Goal: Transaction & Acquisition: Purchase product/service

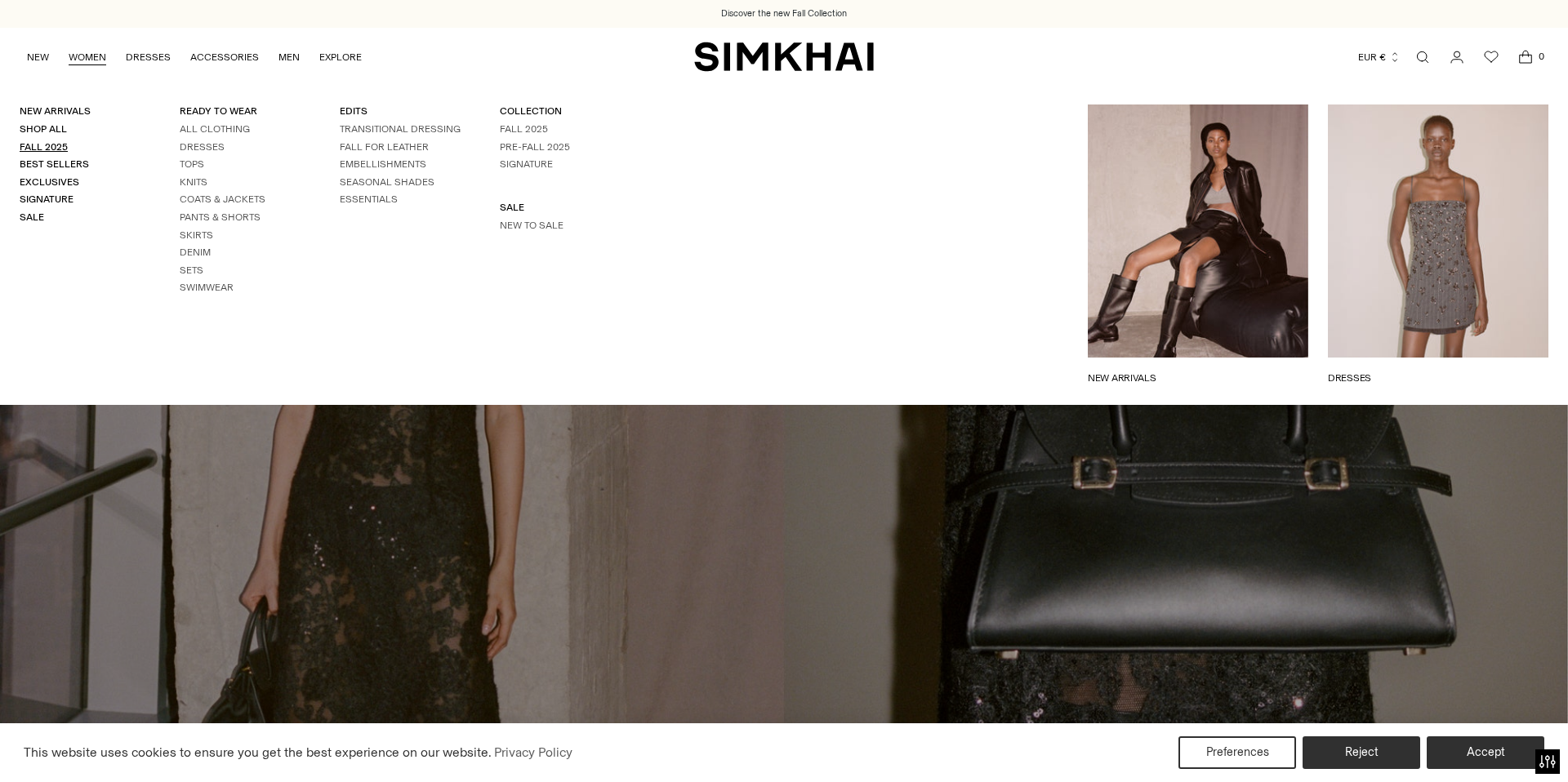
click at [47, 147] on link "Fall 2025" at bounding box center [44, 146] width 48 height 12
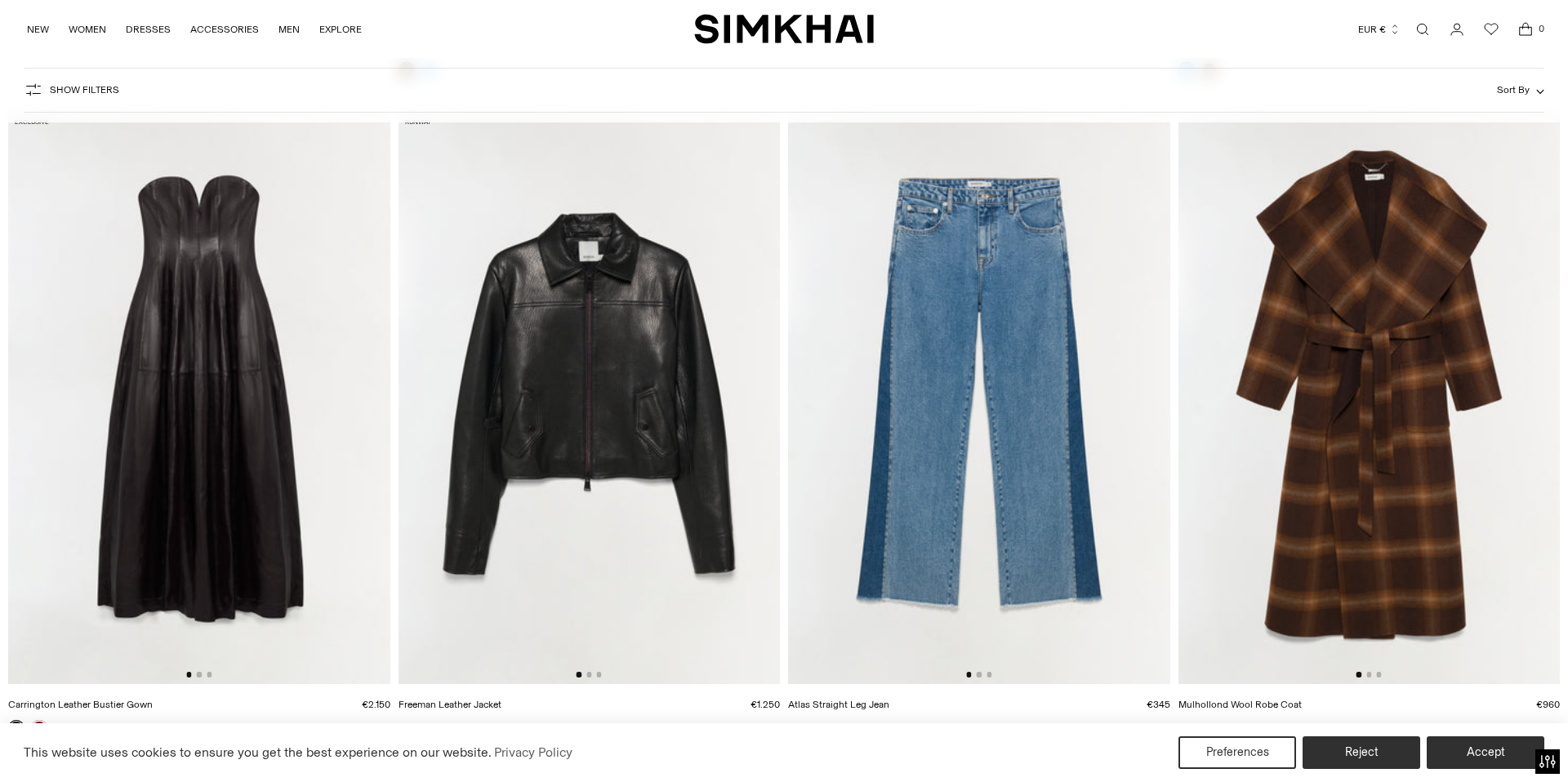
scroll to position [2093, 0]
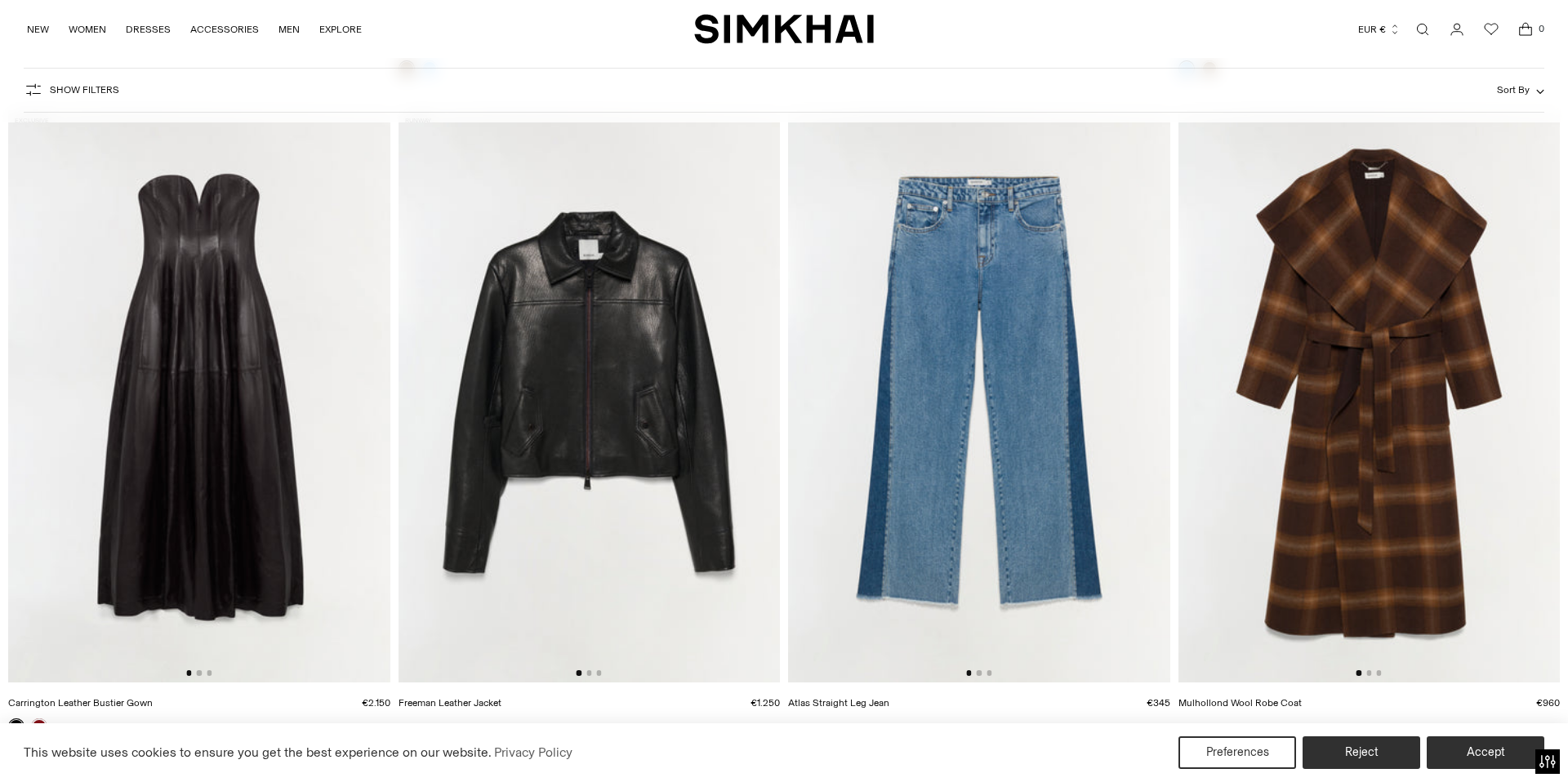
click at [1420, 34] on link "Open search modal" at bounding box center [1423, 29] width 33 height 33
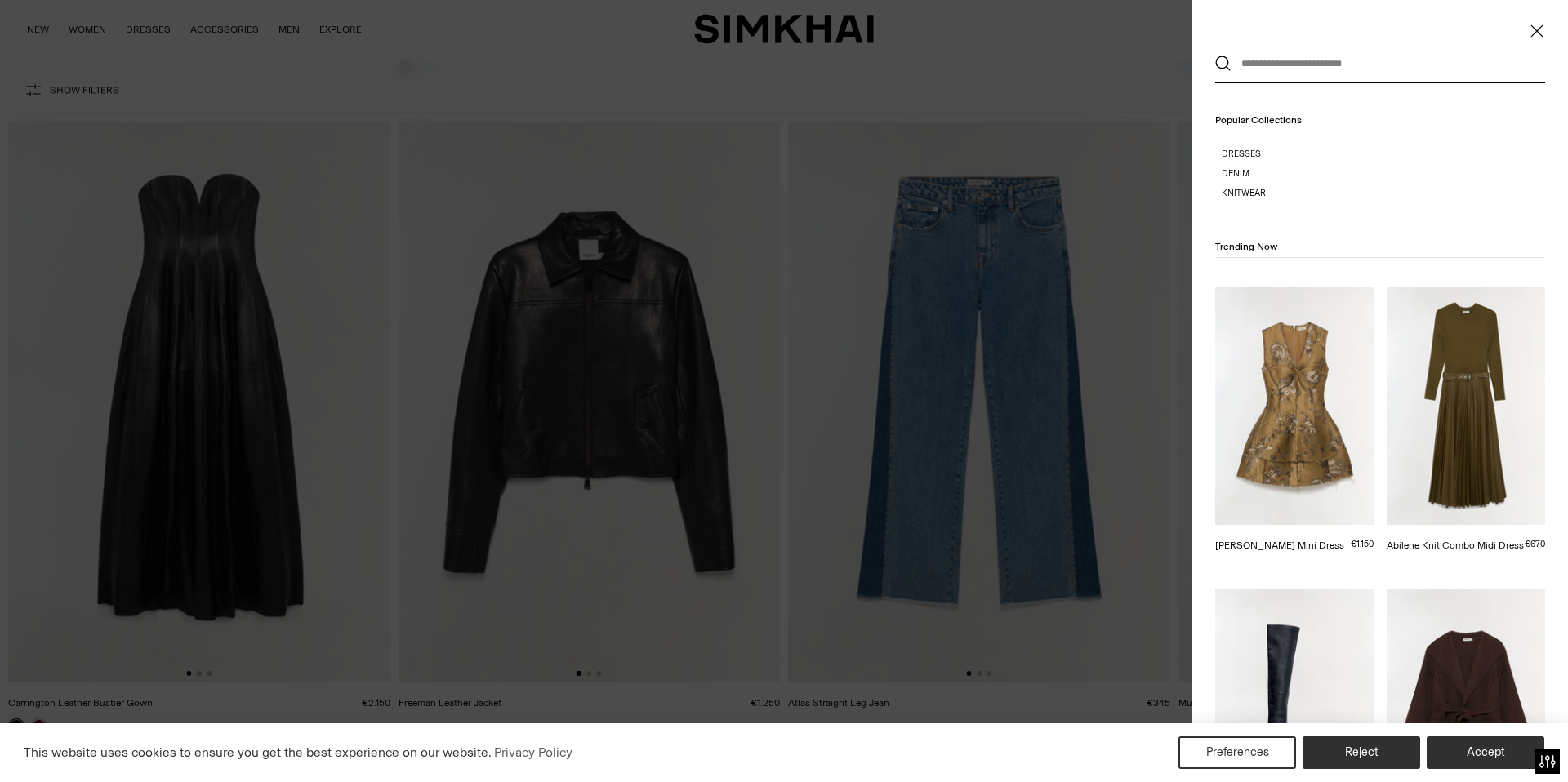
scroll to position [0, 0]
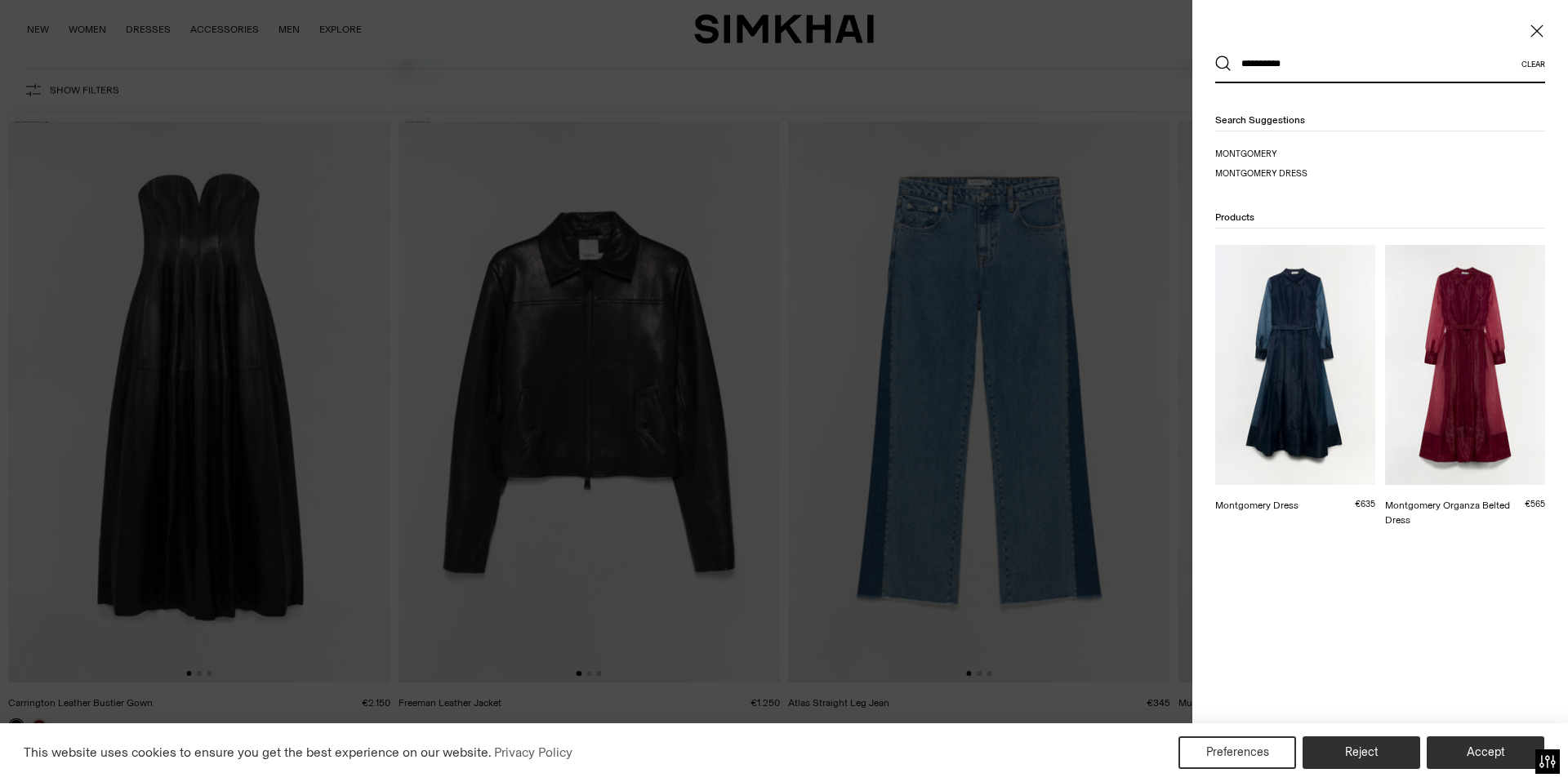
type input "**********"
click at [1215, 55] on button "Search" at bounding box center [1223, 64] width 16 height 16
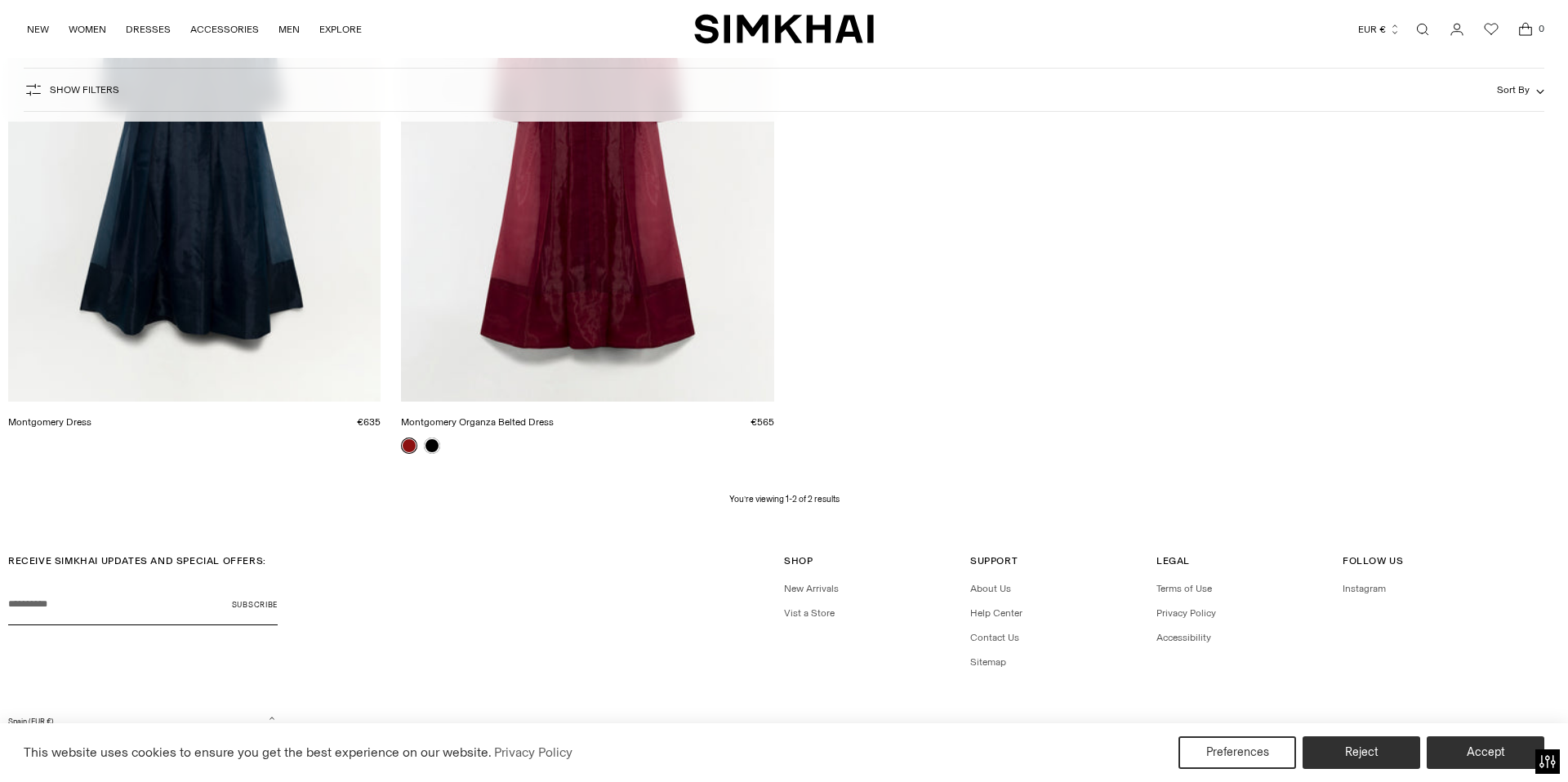
scroll to position [494, 0]
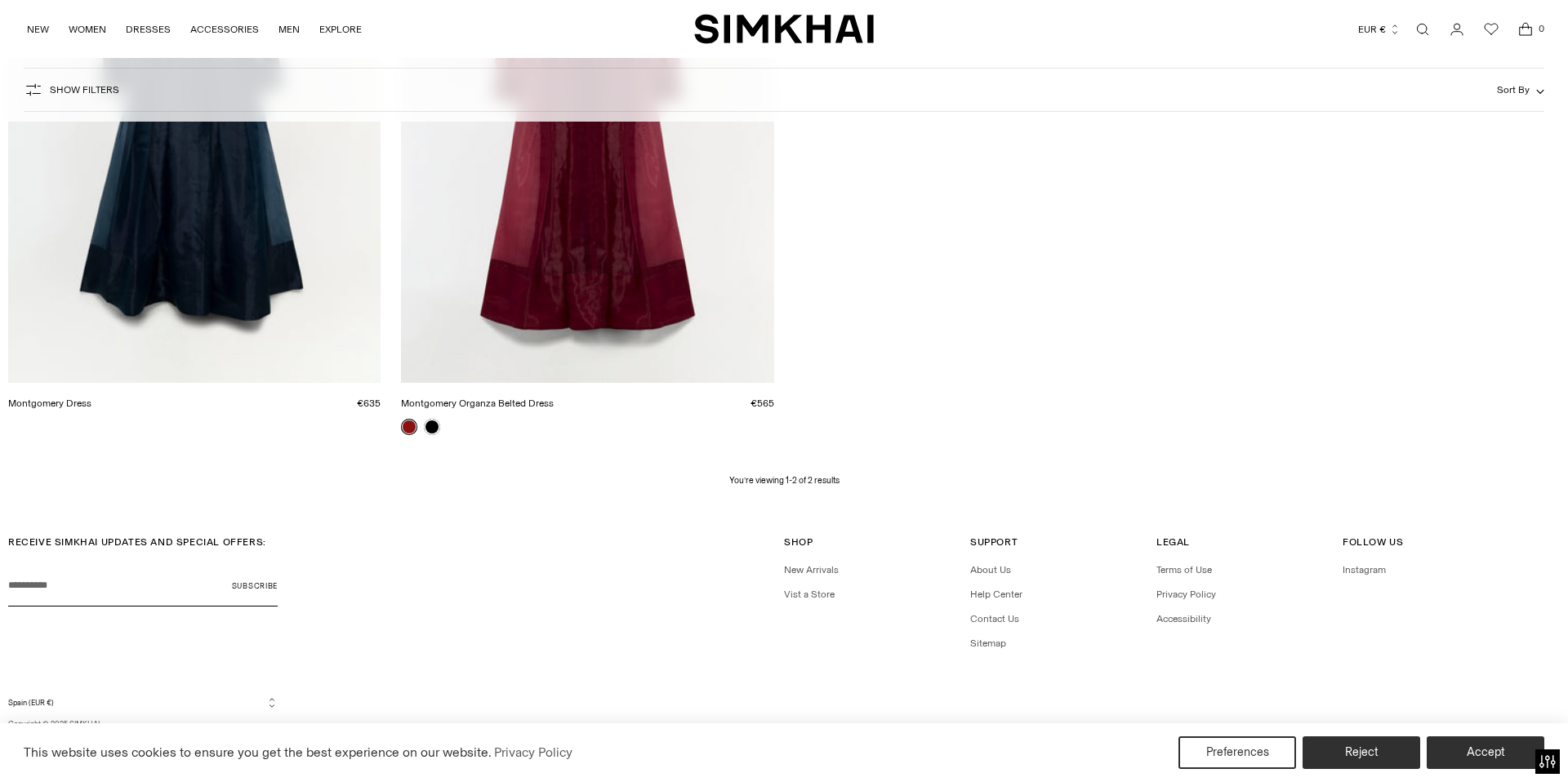
click at [1438, 33] on link "Open search modal" at bounding box center [1423, 29] width 33 height 33
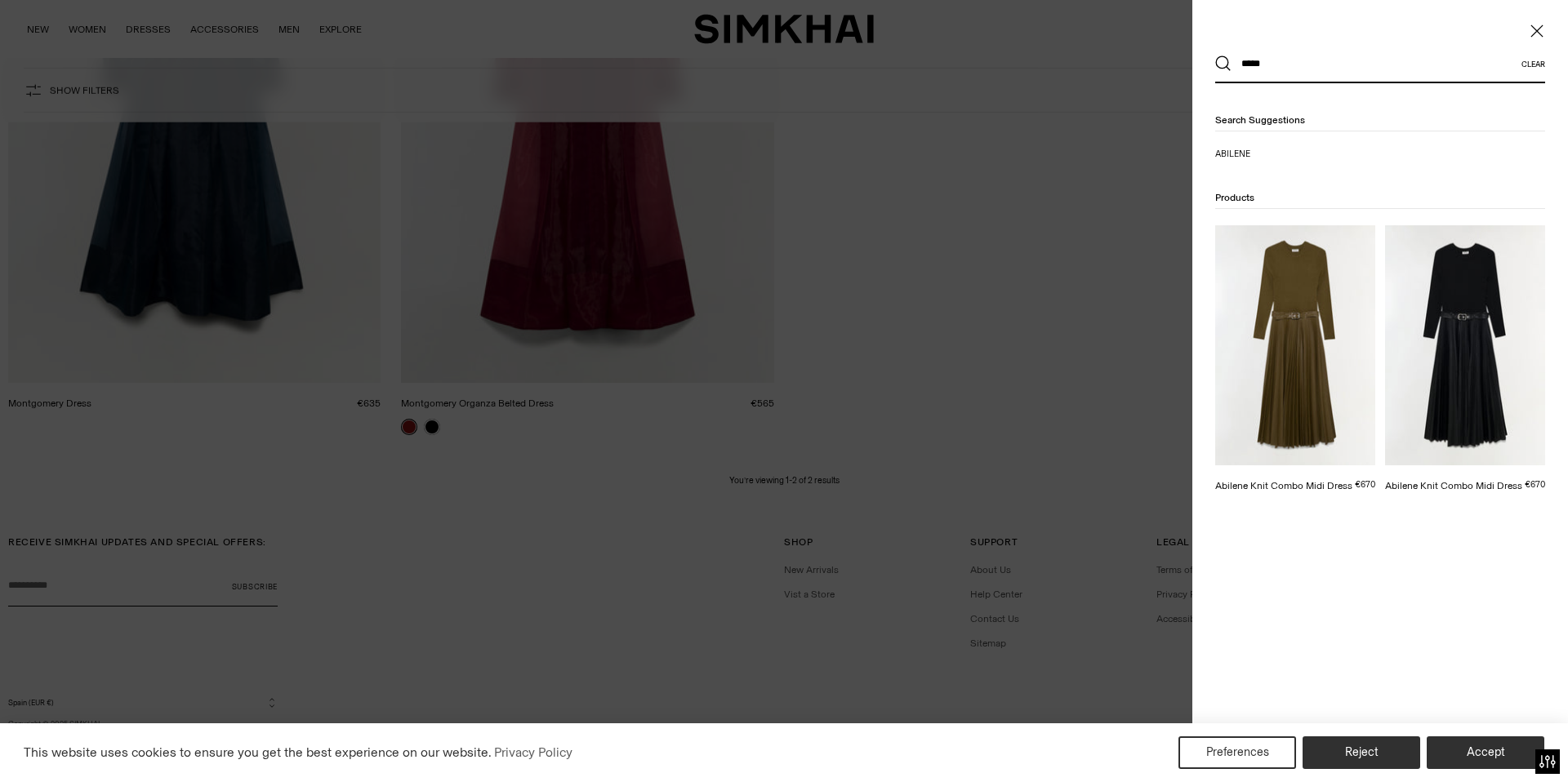
type input "*****"
click at [1310, 382] on img at bounding box center [1295, 345] width 160 height 240
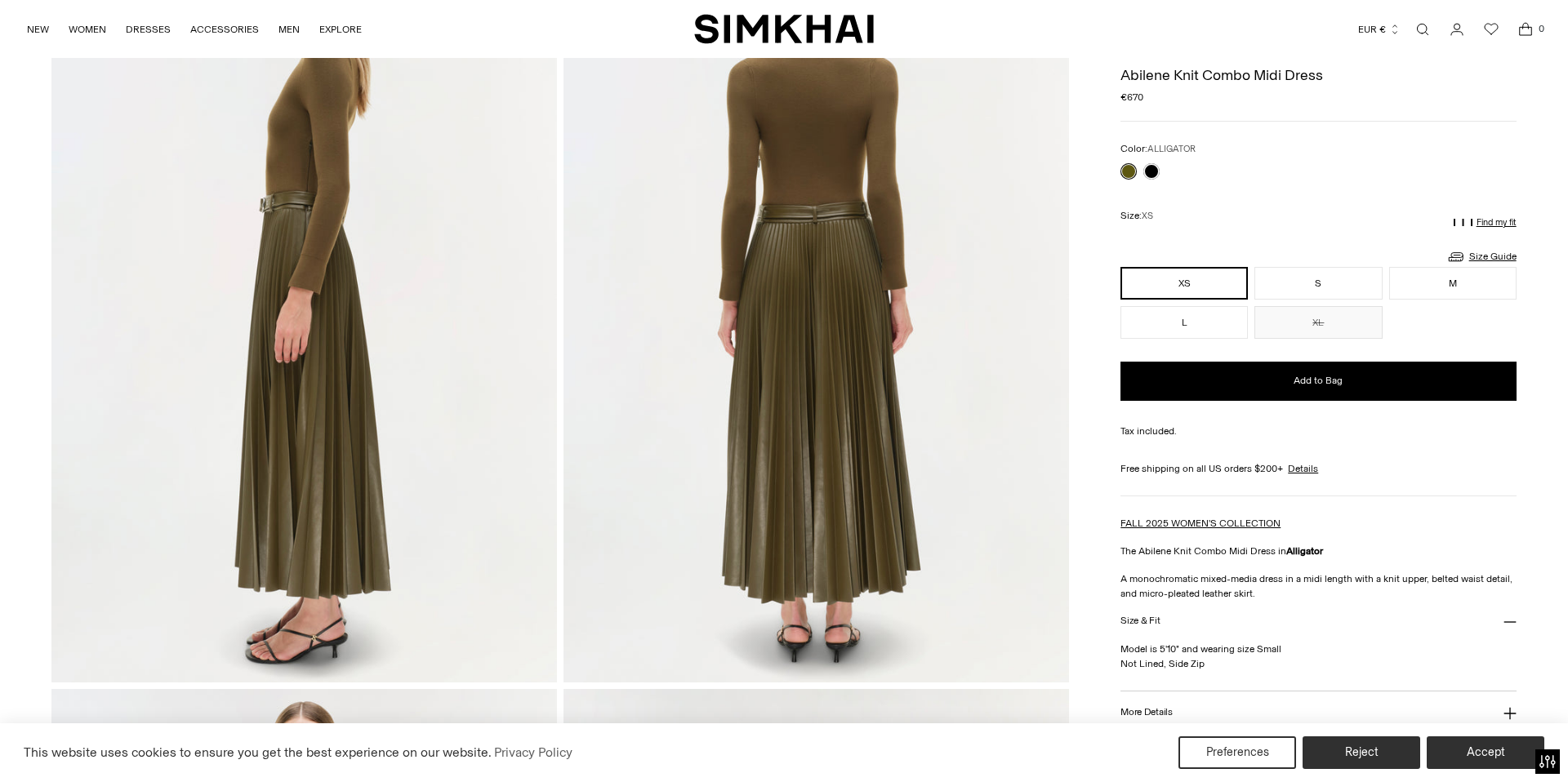
scroll to position [953, 0]
